Goal: Information Seeking & Learning: Understand process/instructions

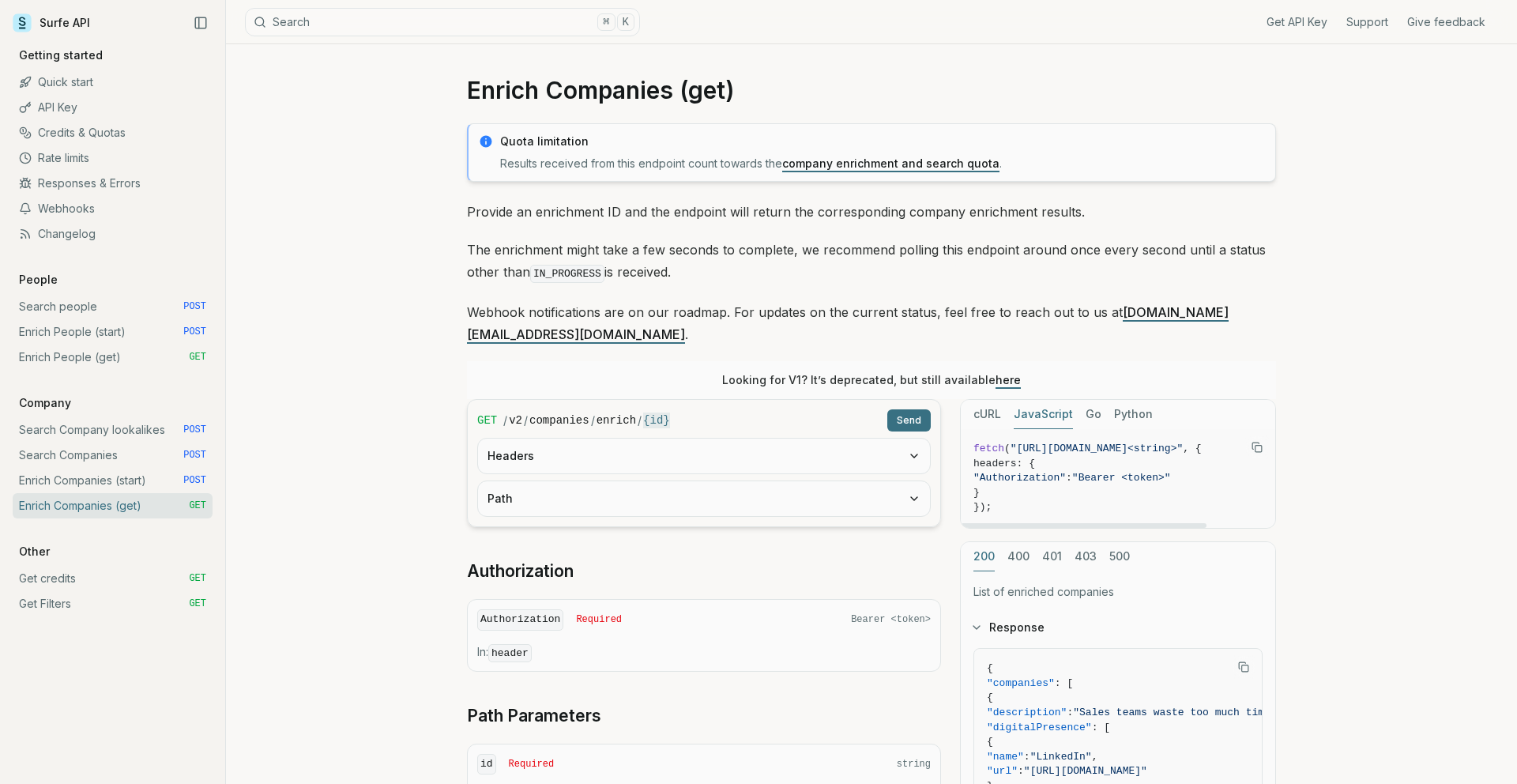
scroll to position [0, 1]
click at [981, 400] on button "cURL" at bounding box center [987, 414] width 28 height 30
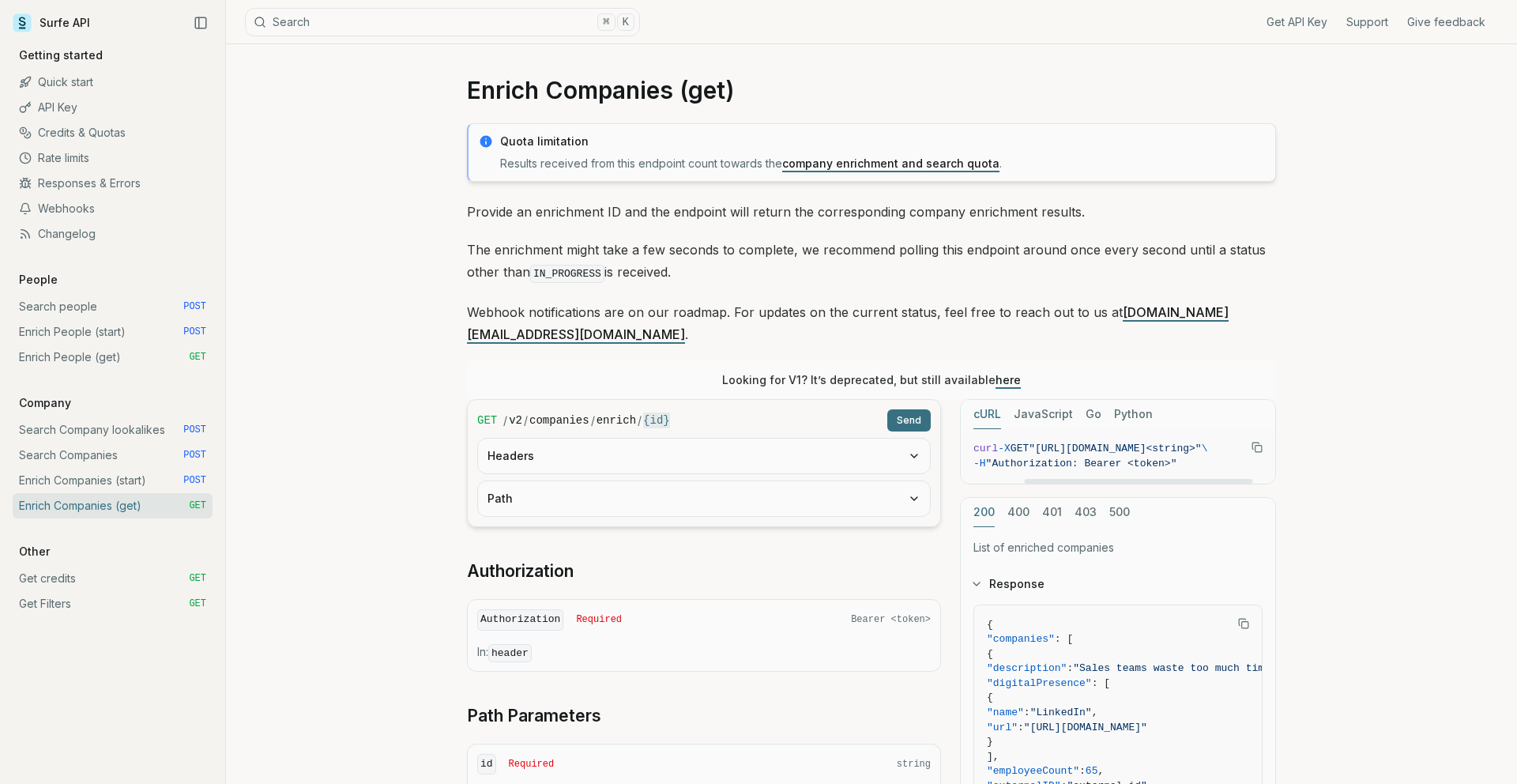
scroll to position [0, 88]
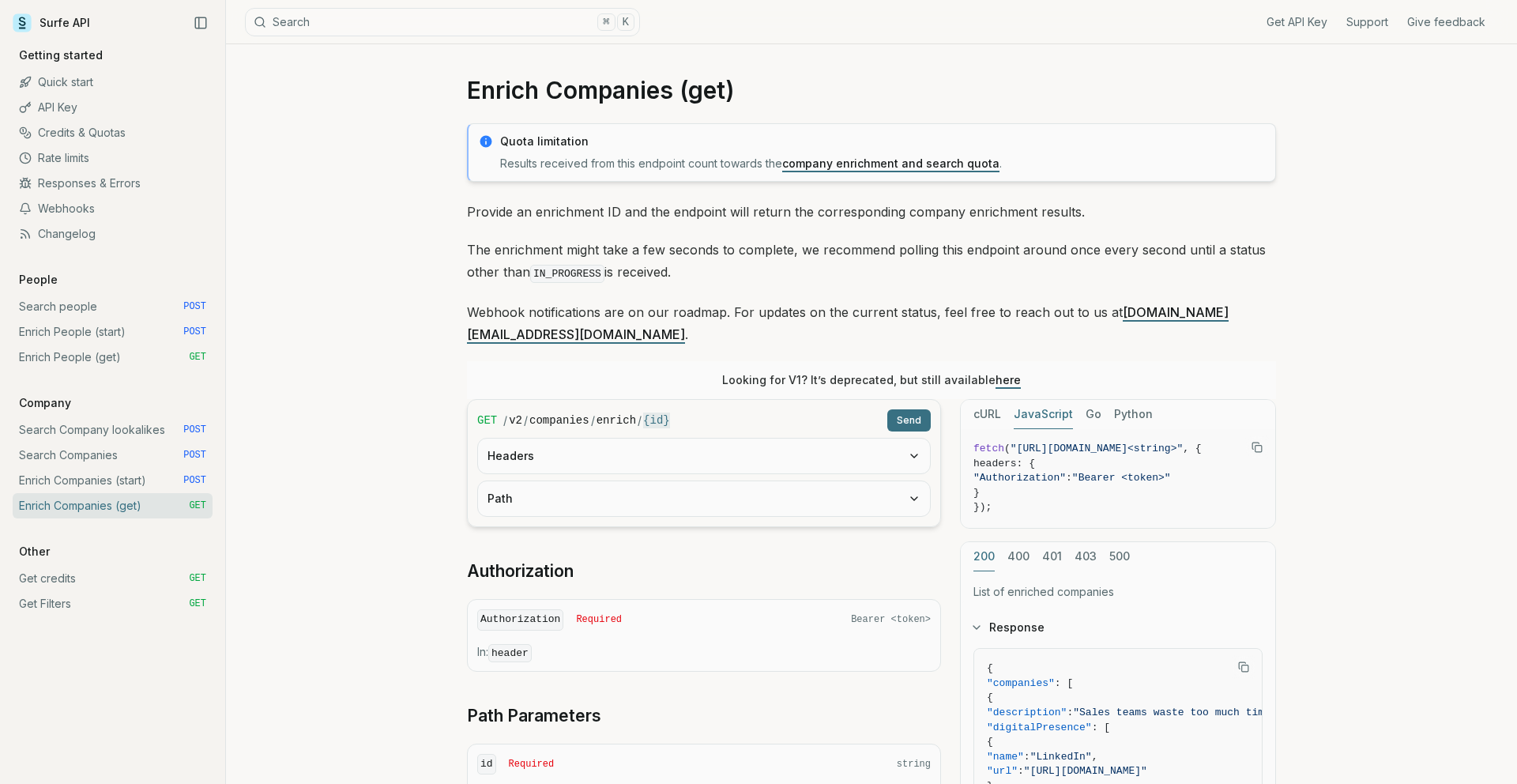
click at [1021, 400] on button "JavaScript" at bounding box center [1043, 414] width 59 height 30
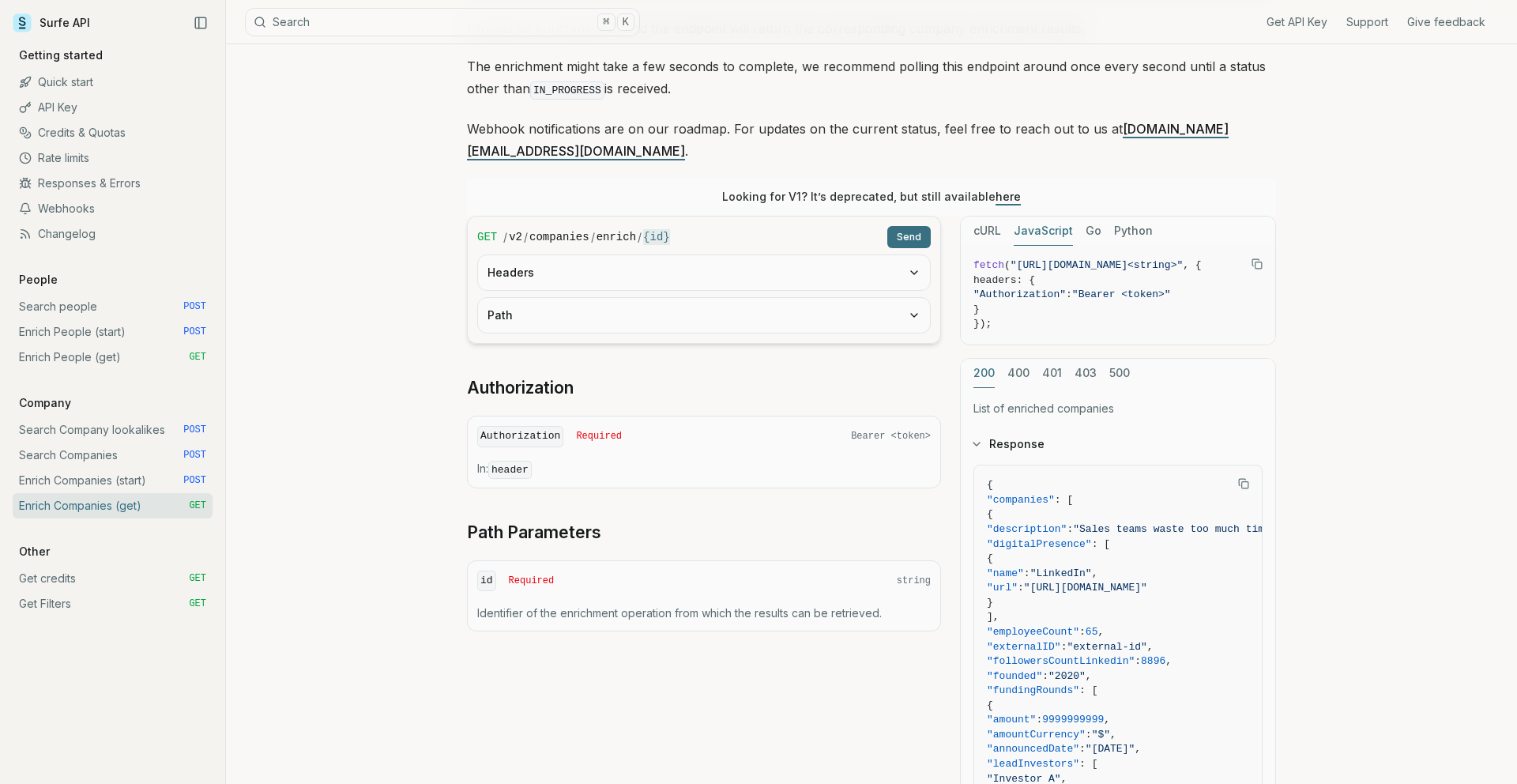
scroll to position [186, 0]
click at [840, 258] on button "Headers" at bounding box center [703, 275] width 452 height 35
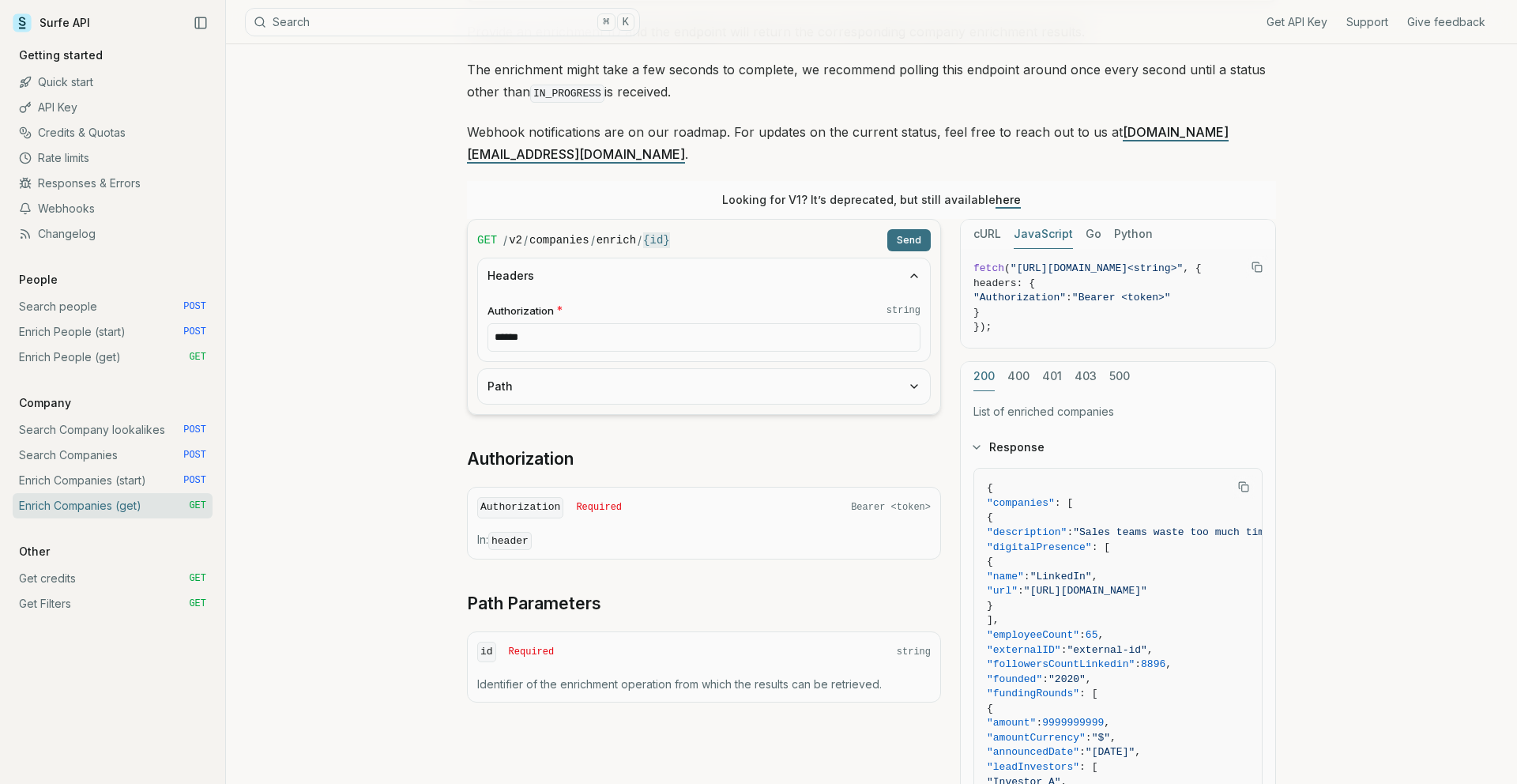
click at [838, 260] on button "Headers" at bounding box center [703, 275] width 452 height 35
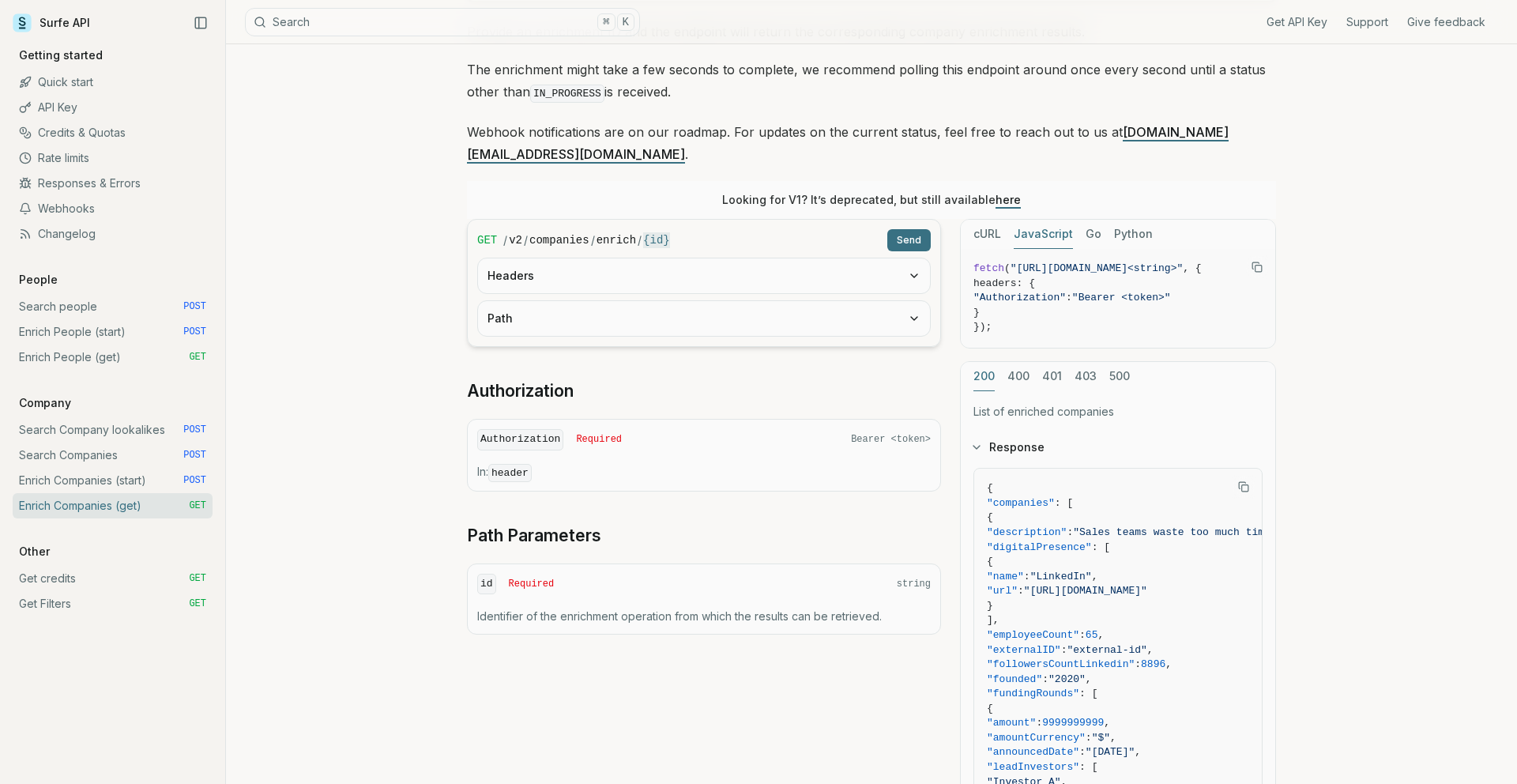
click at [802, 302] on button "Path" at bounding box center [703, 318] width 452 height 35
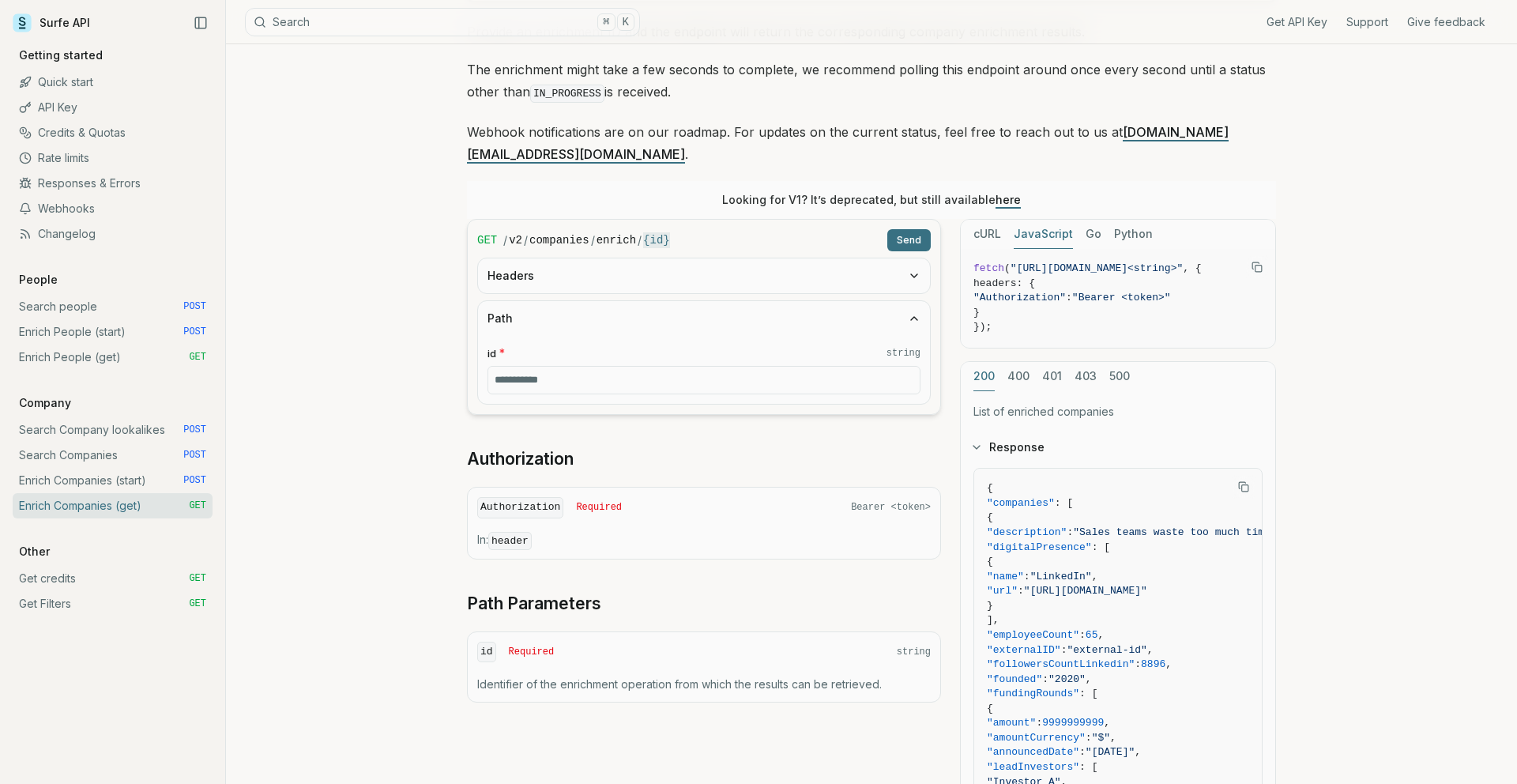
click at [803, 301] on button "Path" at bounding box center [703, 318] width 452 height 35
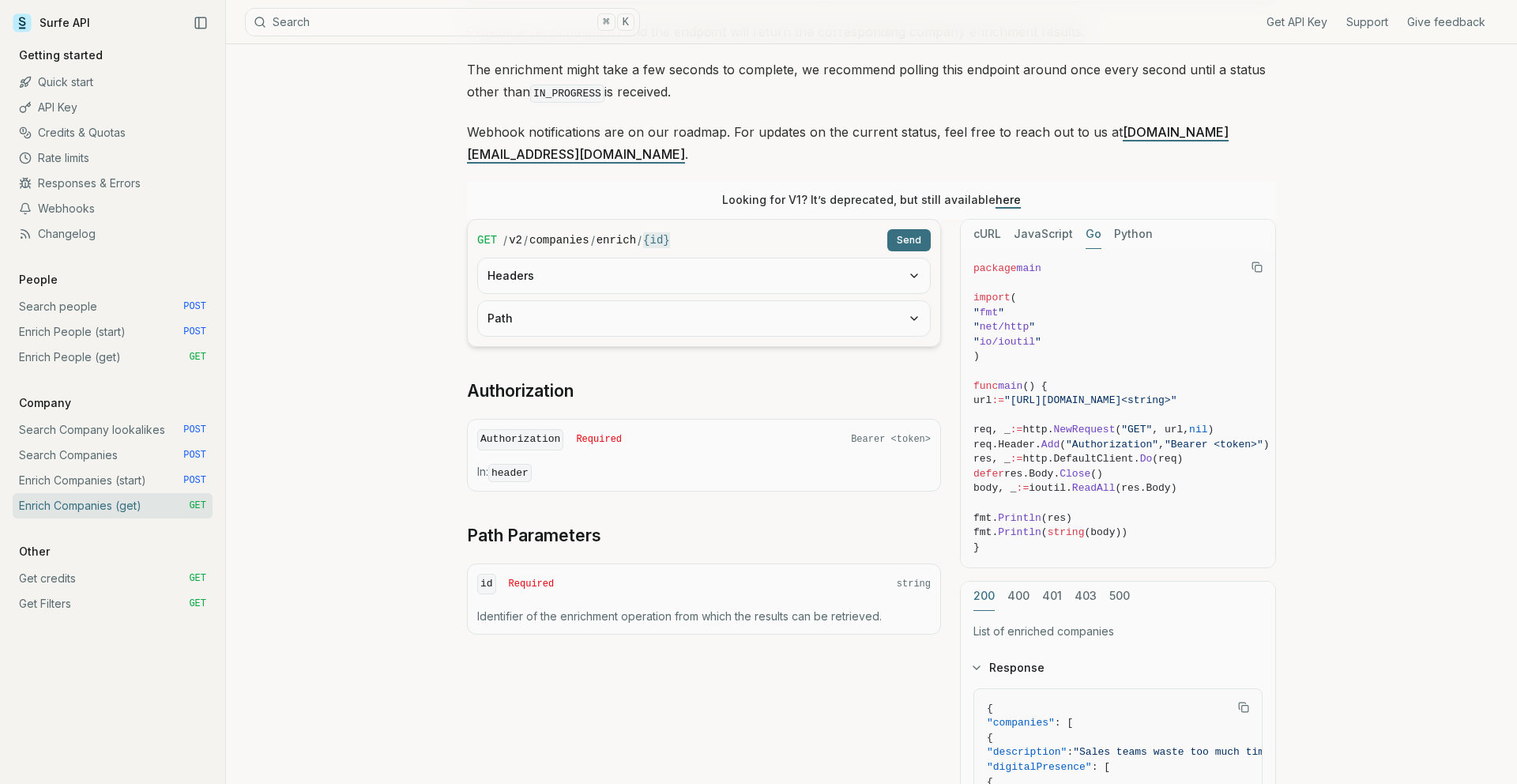
click at [1078, 220] on button "Go" at bounding box center [1093, 234] width 16 height 30
click at [1078, 220] on button "Python" at bounding box center [1133, 234] width 39 height 30
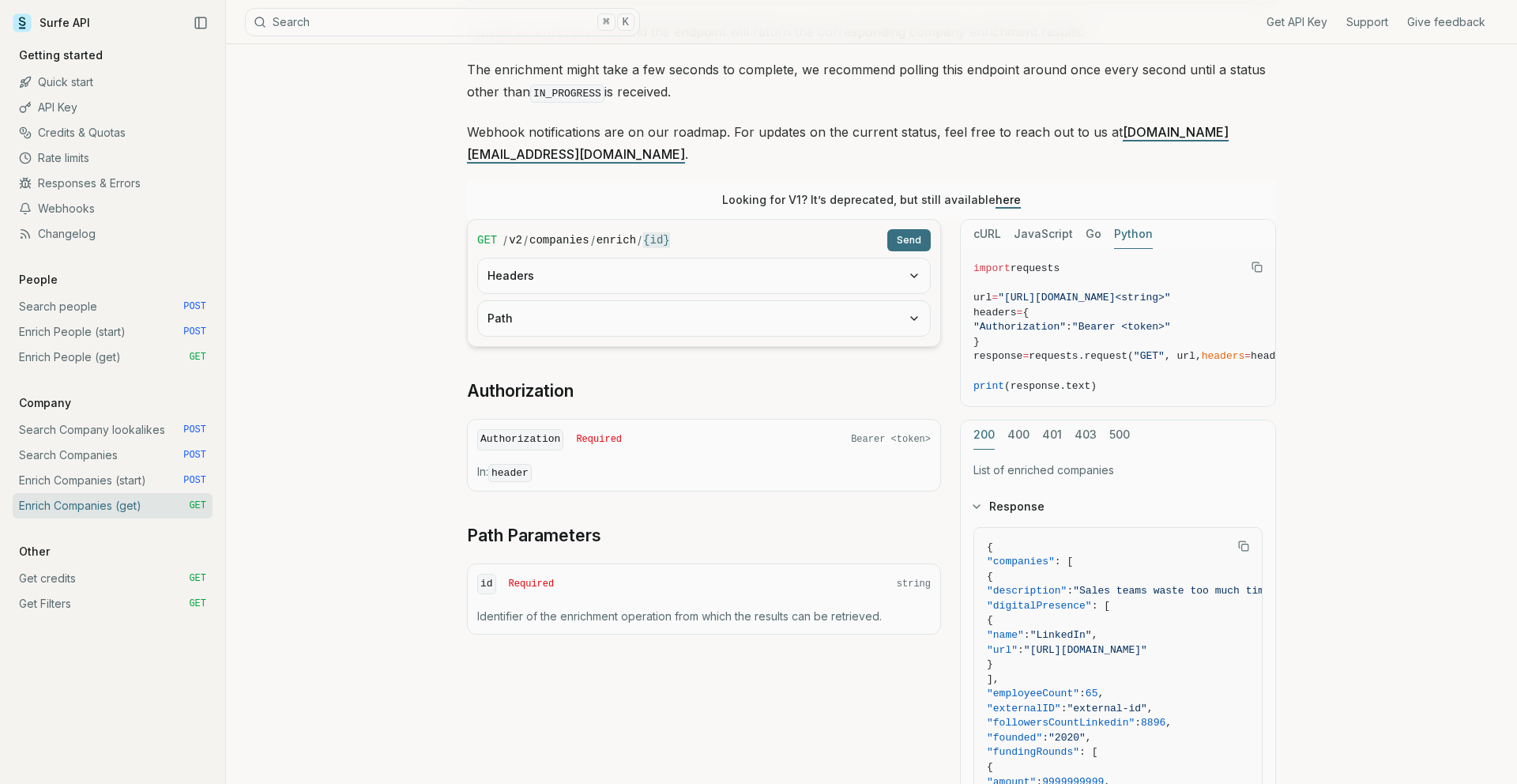
click at [1078, 220] on button "Go" at bounding box center [1093, 234] width 16 height 30
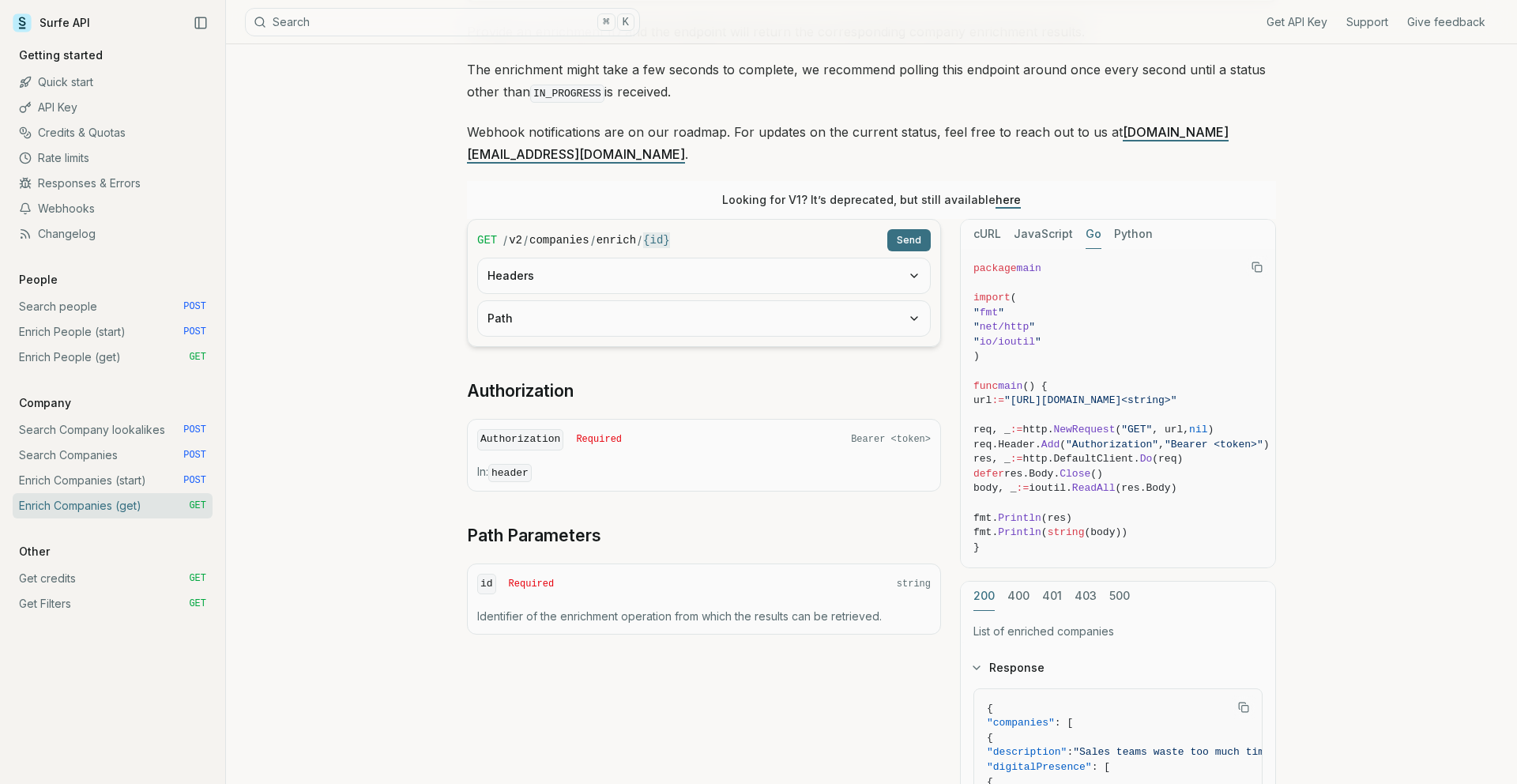
click at [1031, 220] on button "JavaScript" at bounding box center [1043, 234] width 59 height 30
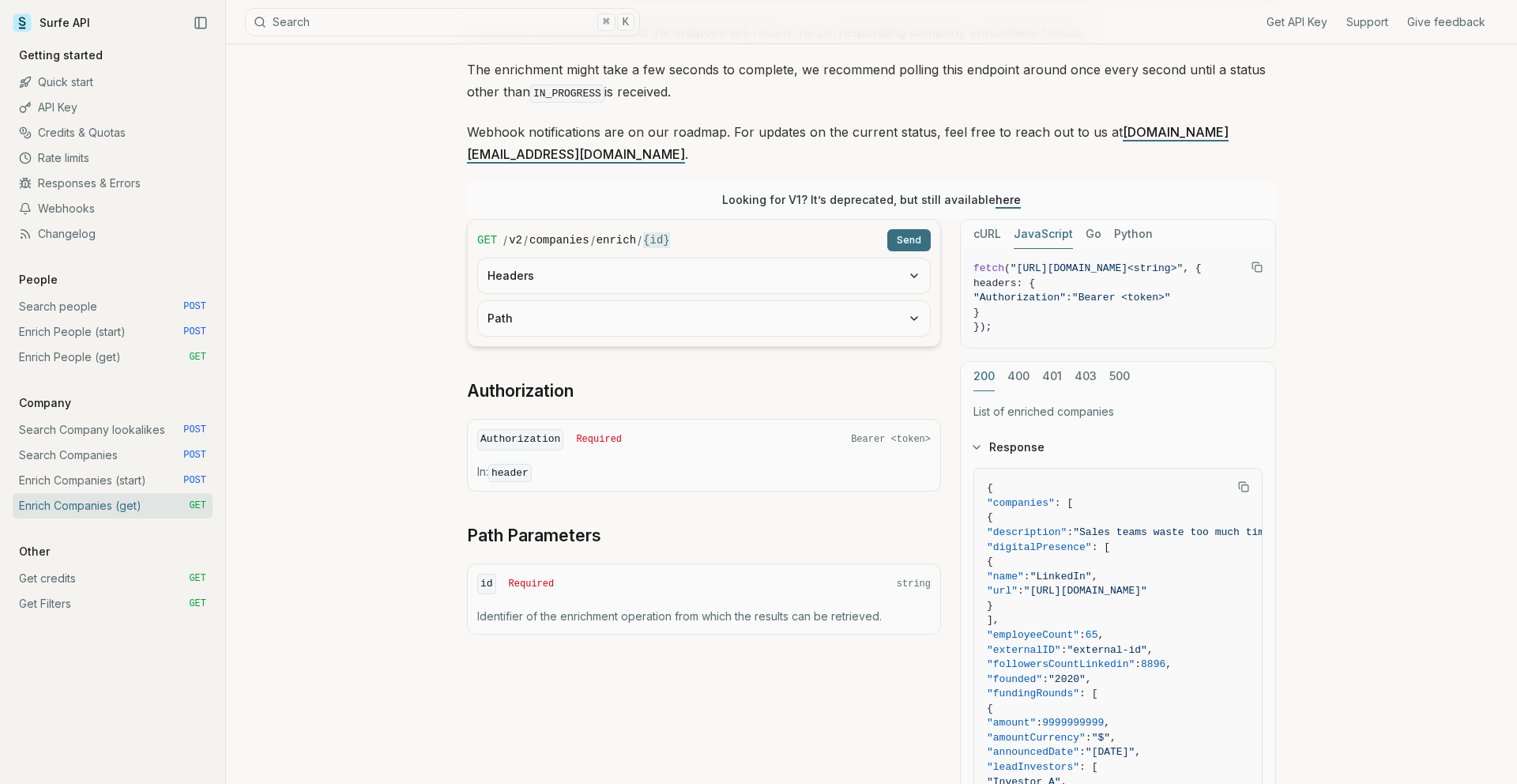
click at [994, 220] on button "cURL" at bounding box center [987, 234] width 28 height 30
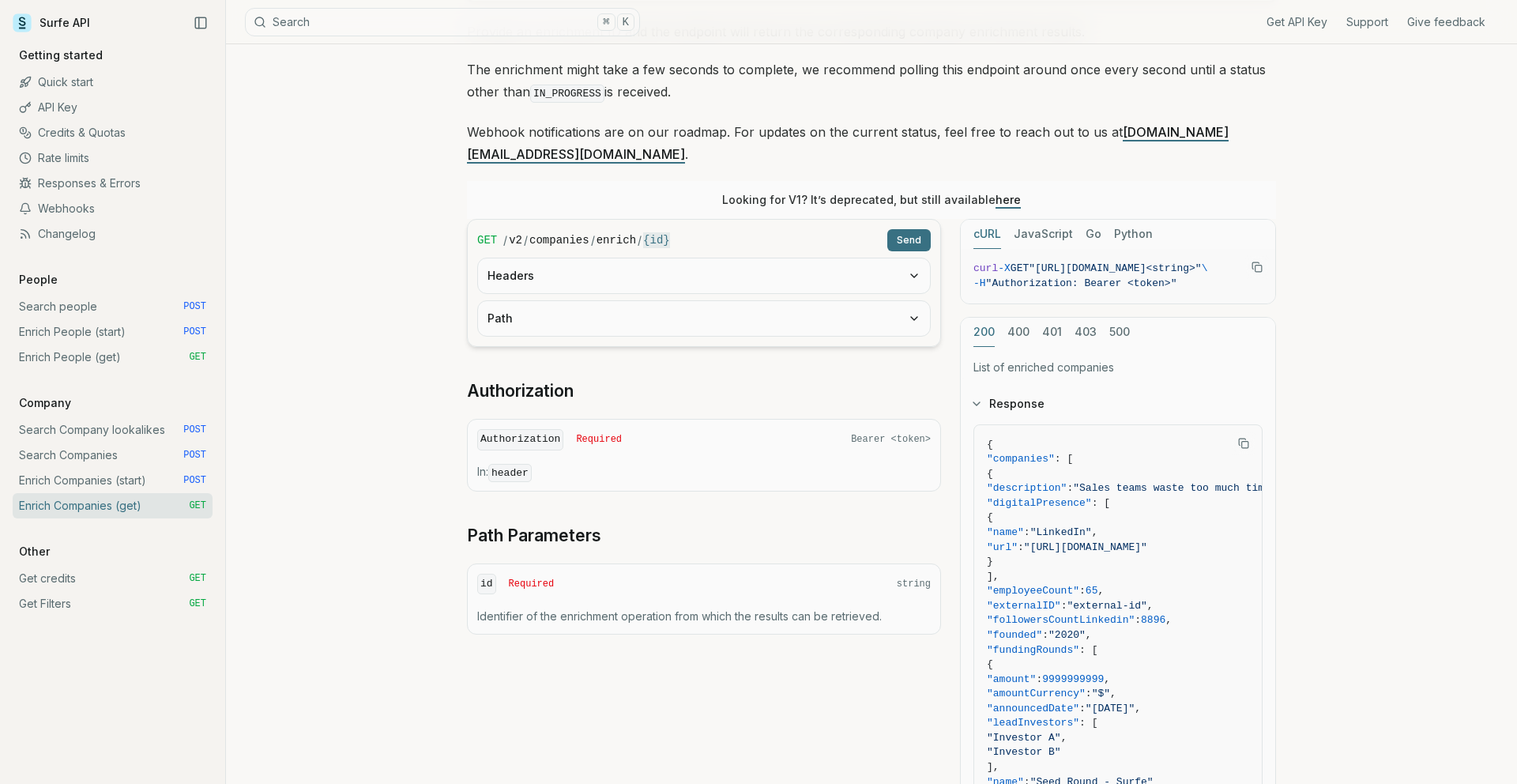
click at [145, 483] on link "Enrich Companies (start) POST" at bounding box center [112, 480] width 200 height 25
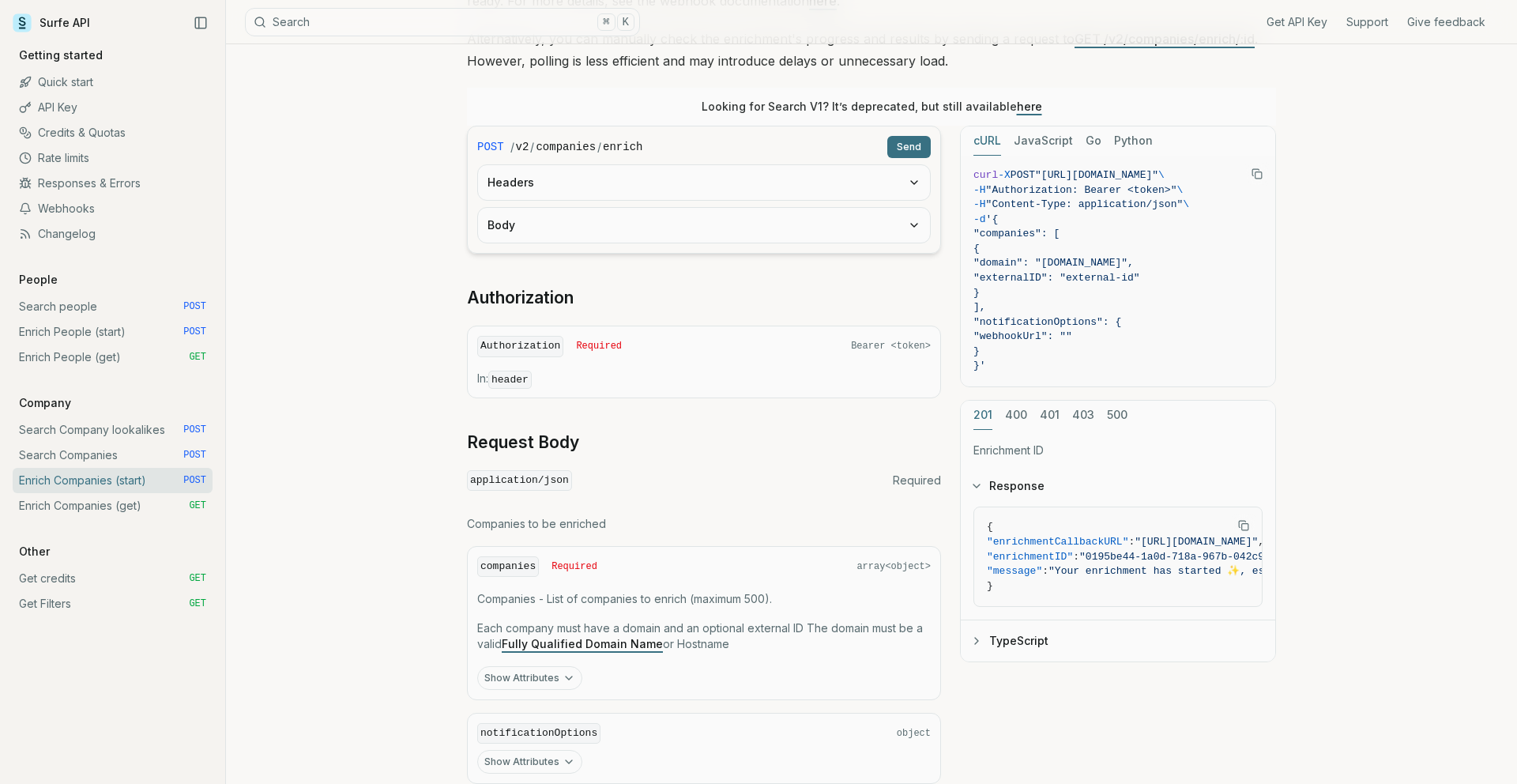
scroll to position [304, 0]
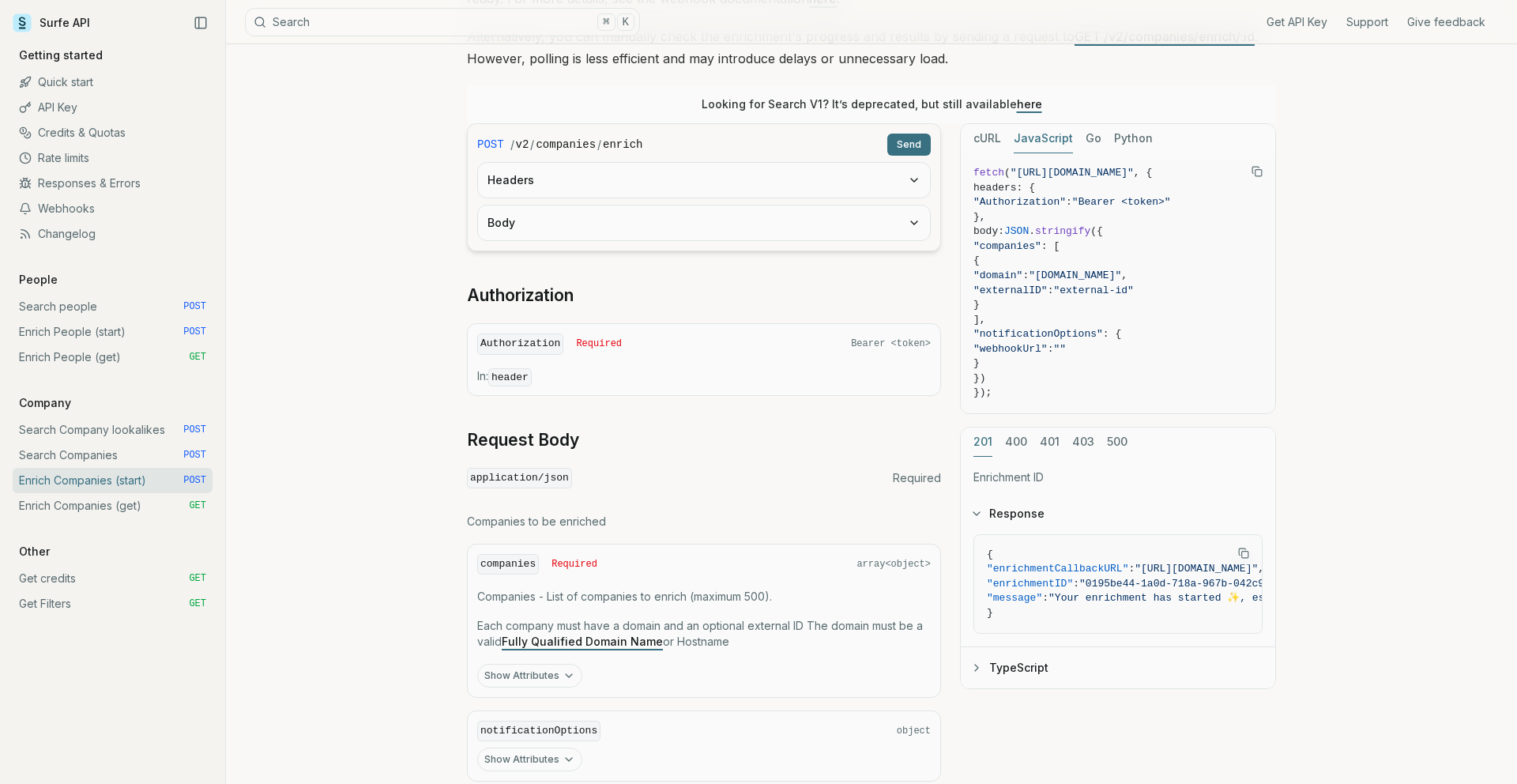
click at [1034, 141] on button "JavaScript" at bounding box center [1043, 138] width 59 height 30
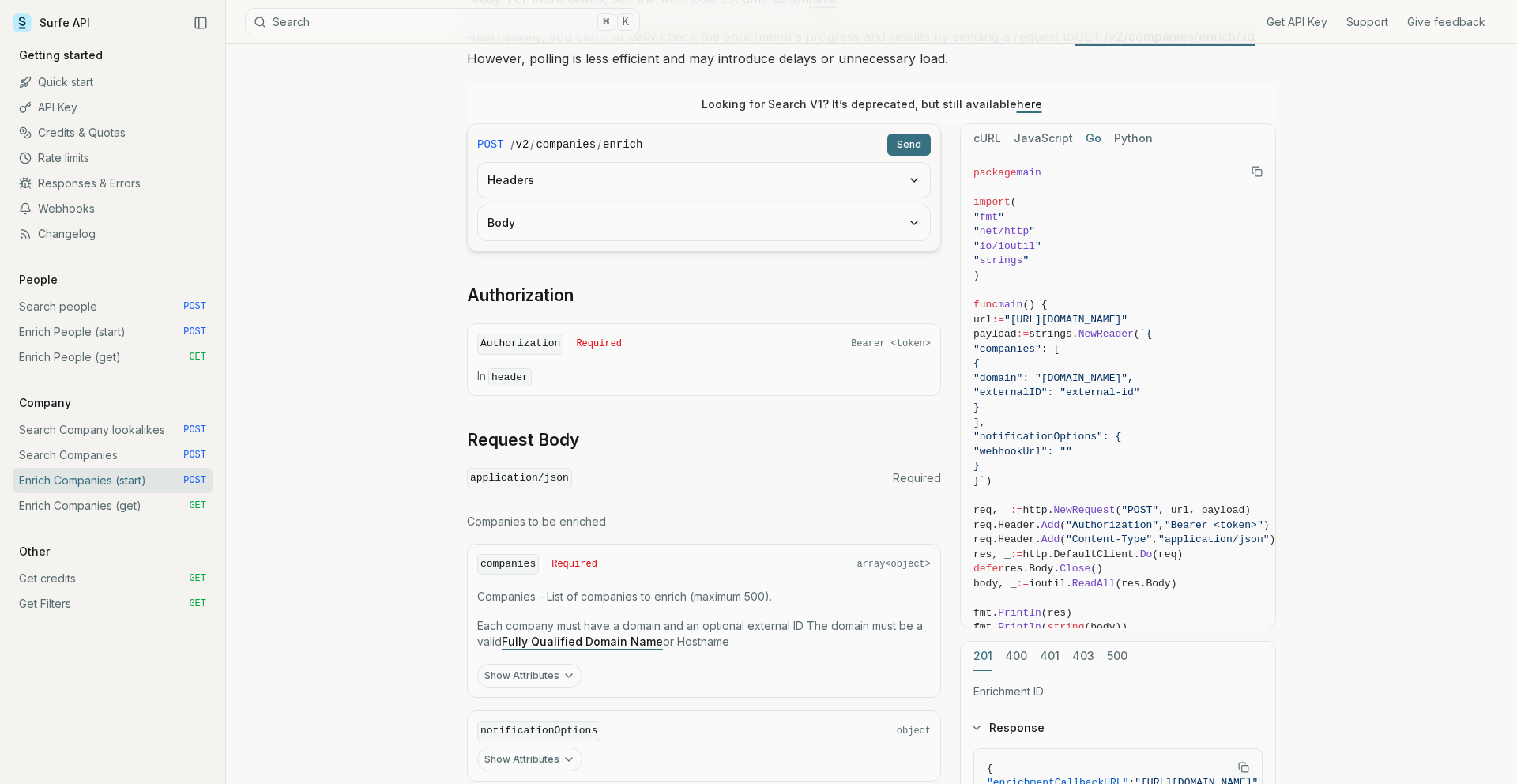
click at [1078, 137] on button "Go" at bounding box center [1093, 138] width 16 height 30
click at [1078, 137] on button "Python" at bounding box center [1133, 138] width 39 height 30
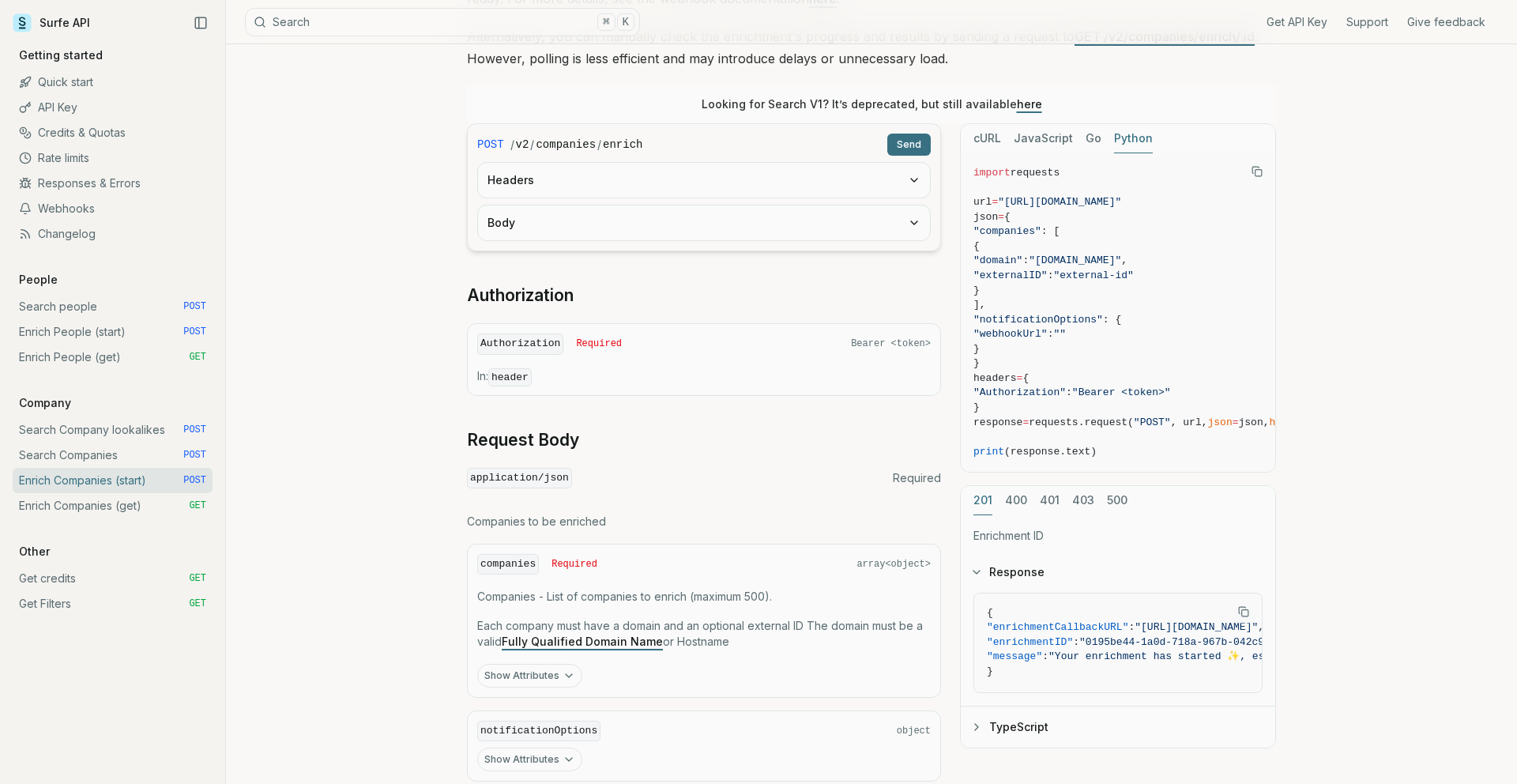
click at [1031, 136] on button "JavaScript" at bounding box center [1043, 138] width 59 height 30
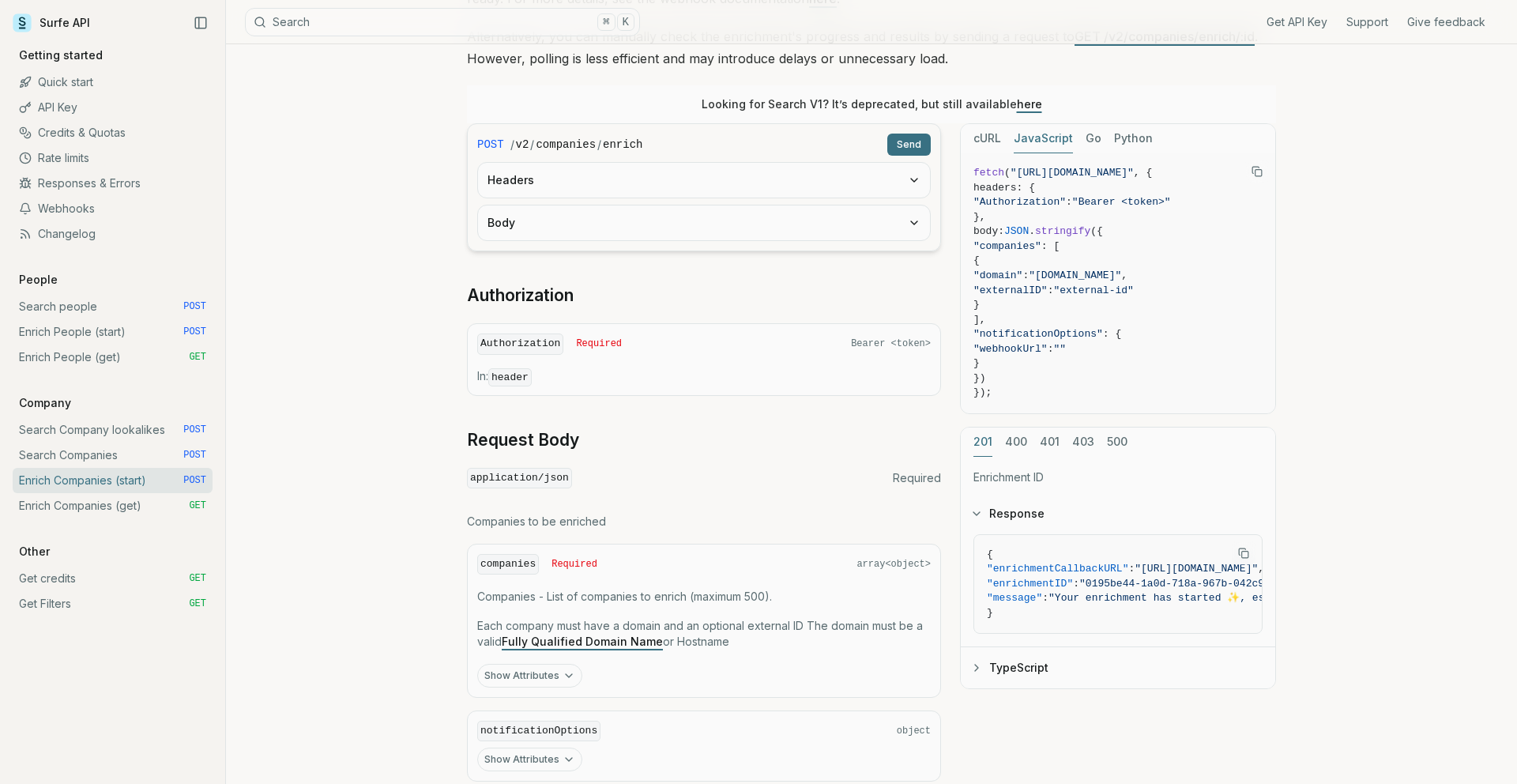
click at [981, 143] on button "cURL" at bounding box center [987, 138] width 28 height 30
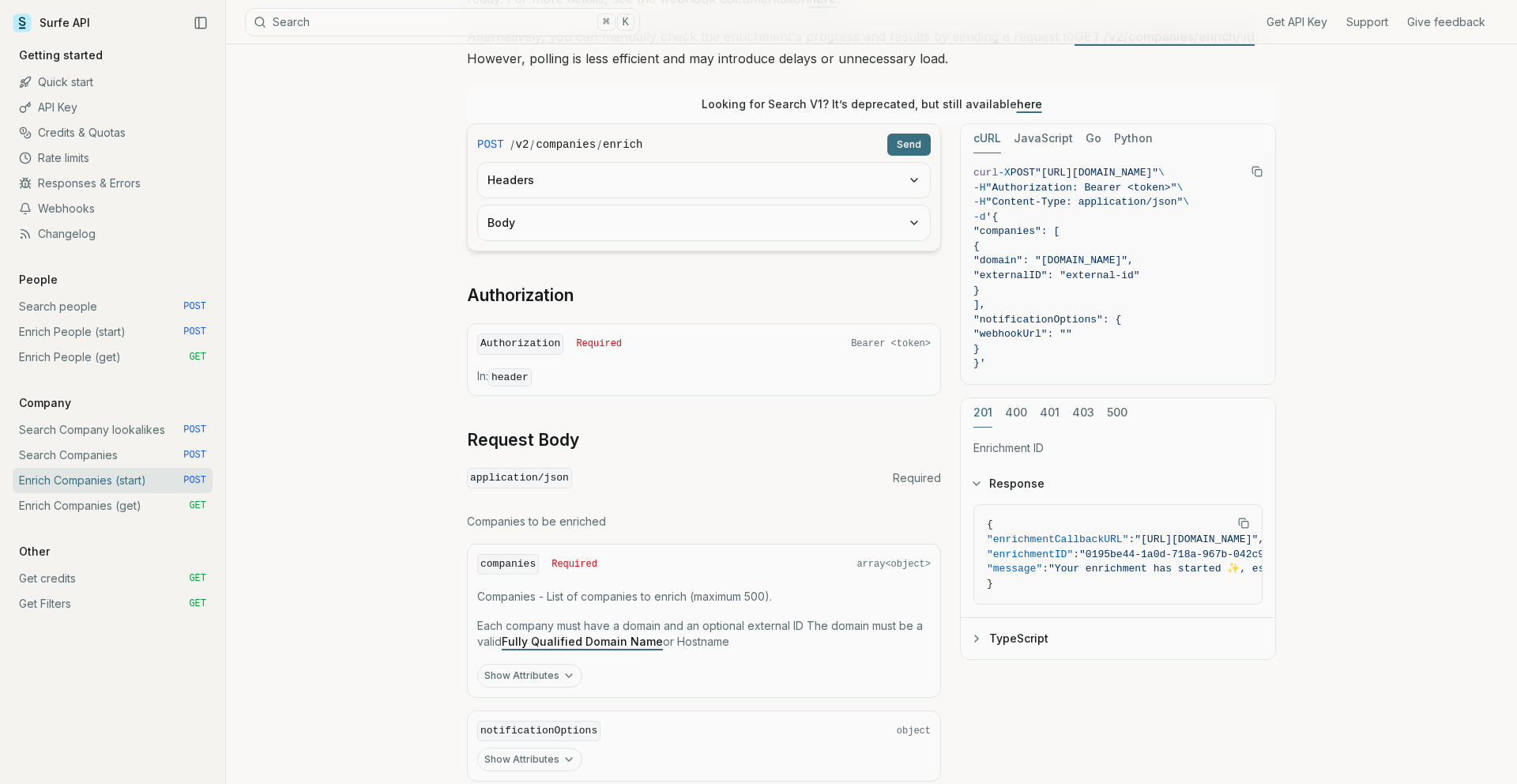
click at [1026, 143] on button "JavaScript" at bounding box center [1043, 138] width 59 height 30
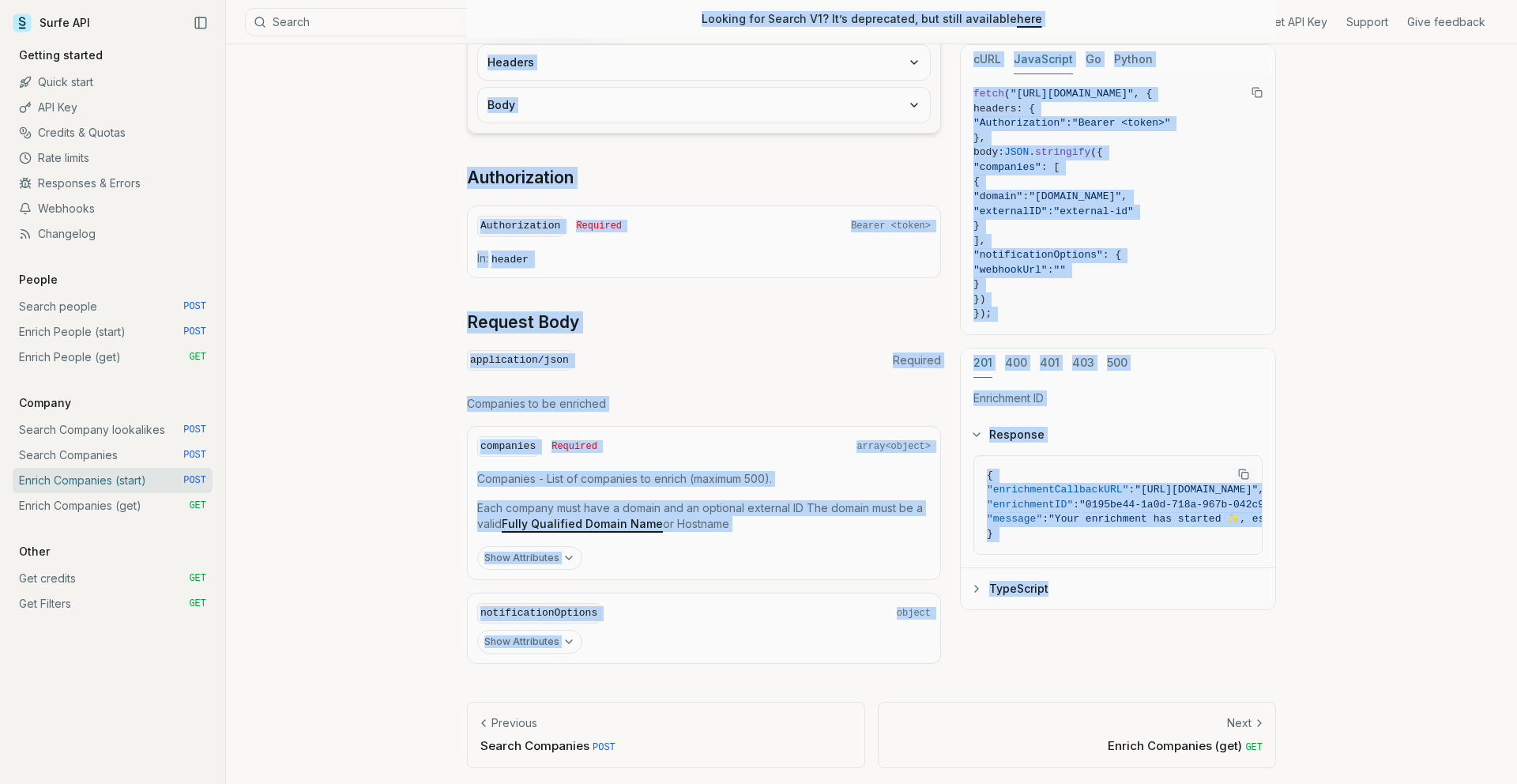
scroll to position [424, 0]
drag, startPoint x: 464, startPoint y: 85, endPoint x: 1269, endPoint y: 630, distance: 972.1
click at [1078, 630] on article "Enrich Companies (start) Quota limitation This endpoint will only accept as man…" at bounding box center [871, 203] width 884 height 1165
copy article "Enrich Companies (start) Quota limitation This endpoint will only accept as man…"
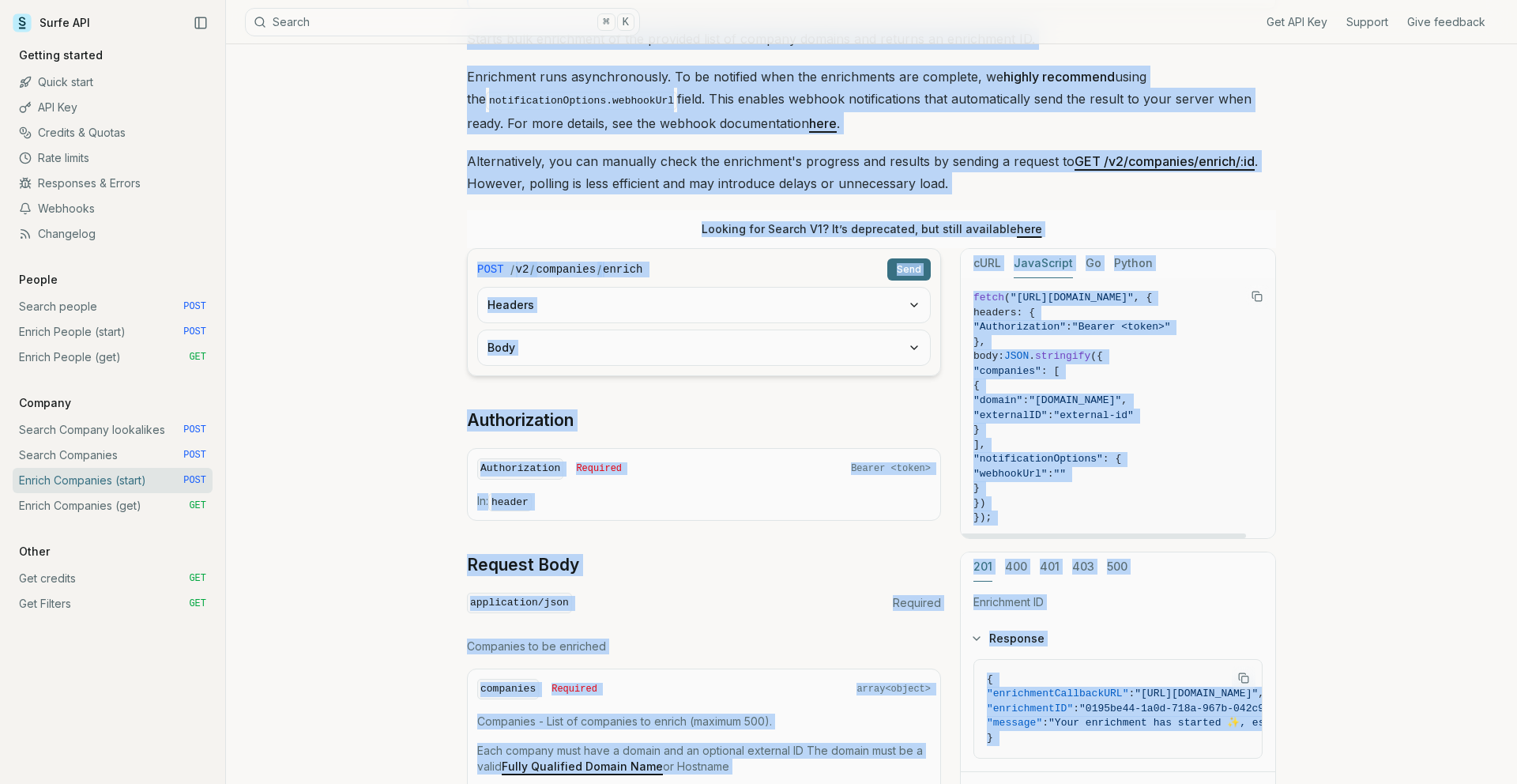
scroll to position [181, 0]
click at [1078, 408] on div "Enrich Companies (start) Quota limitation This endpoint will only accept as man…" at bounding box center [871, 445] width 1291 height 1165
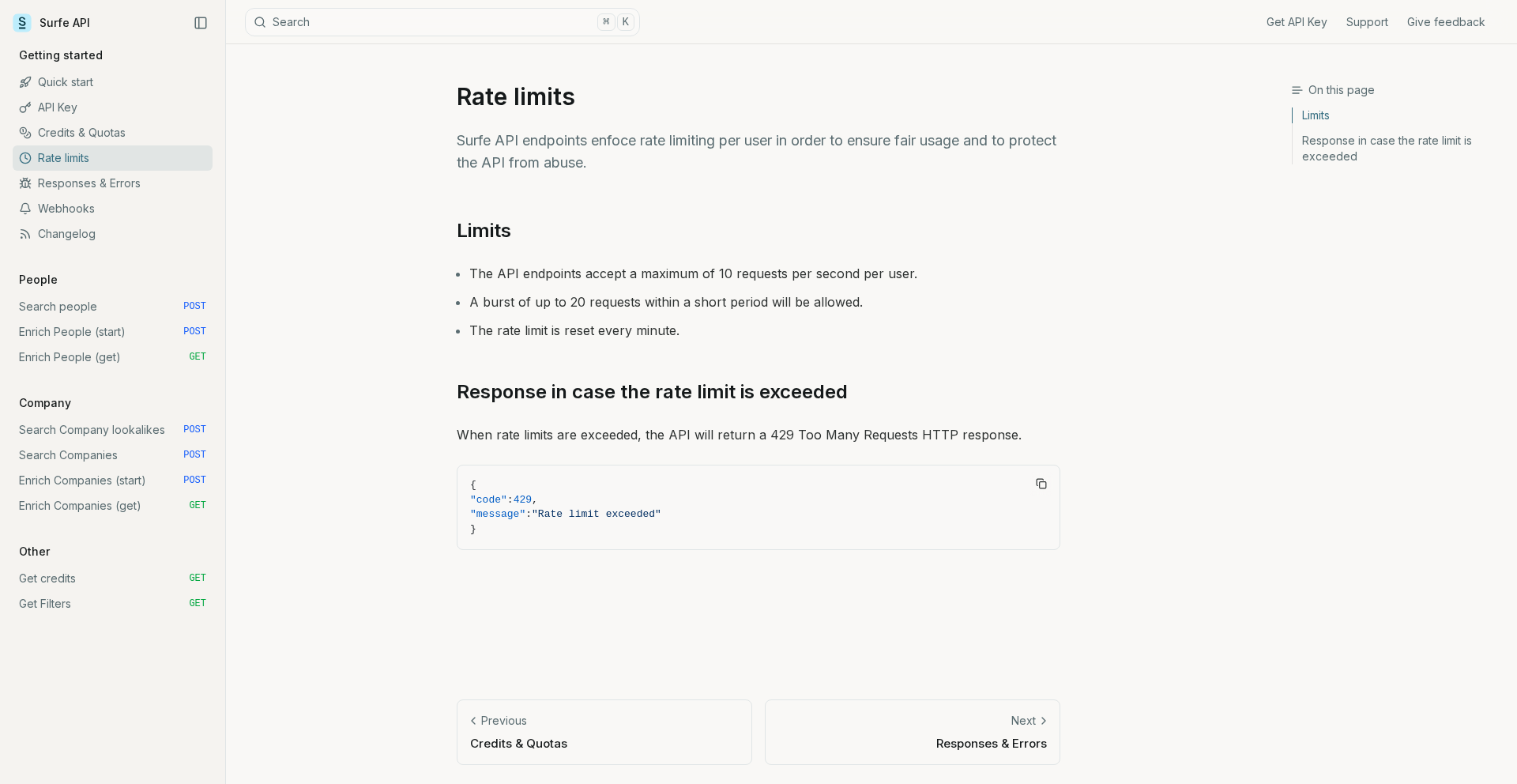
click at [948, 284] on ul "The API endpoints accept a maximum of 10 requests per second per user. A burst …" at bounding box center [759, 302] width 604 height 79
